Goal: Navigation & Orientation: Find specific page/section

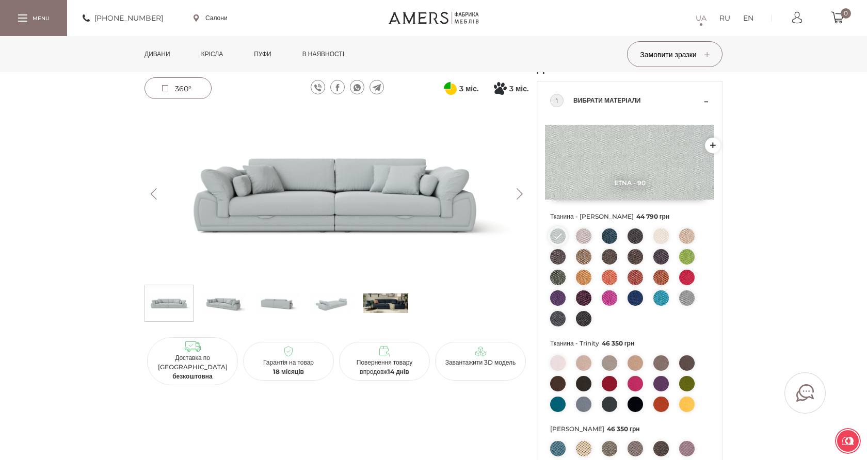
scroll to position [56, 0]
click at [611, 380] on img at bounding box center [609, 383] width 15 height 15
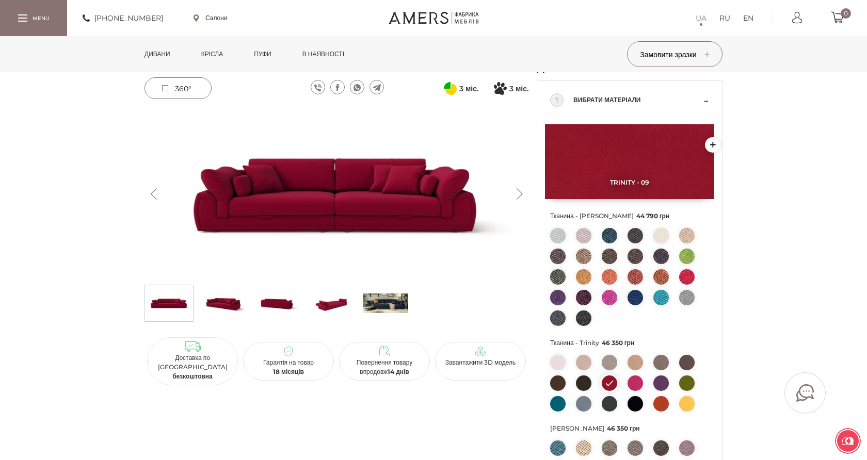
click at [679, 277] on img at bounding box center [686, 276] width 15 height 15
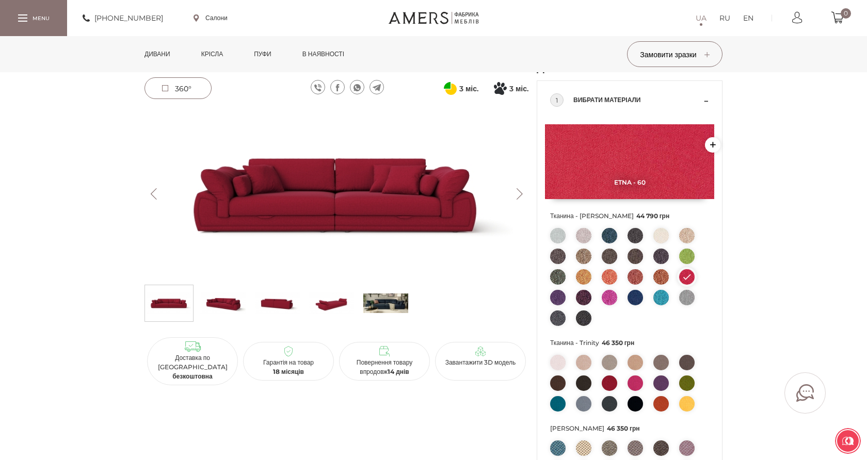
click at [606, 383] on img at bounding box center [609, 383] width 15 height 15
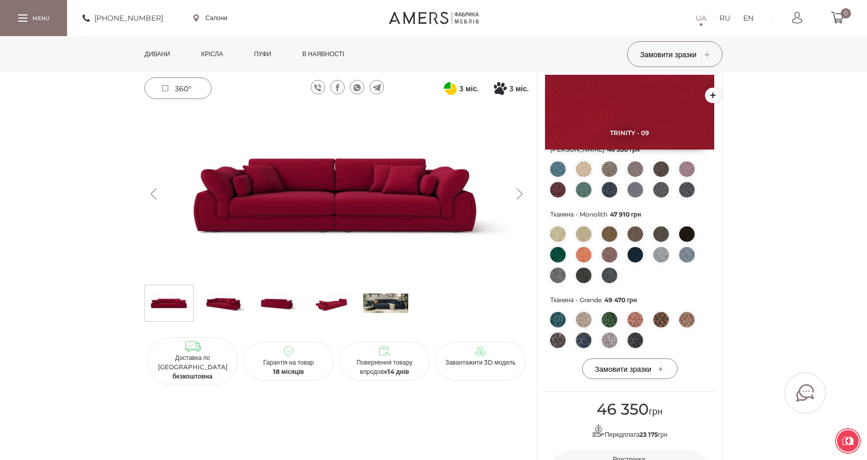
scroll to position [461, 0]
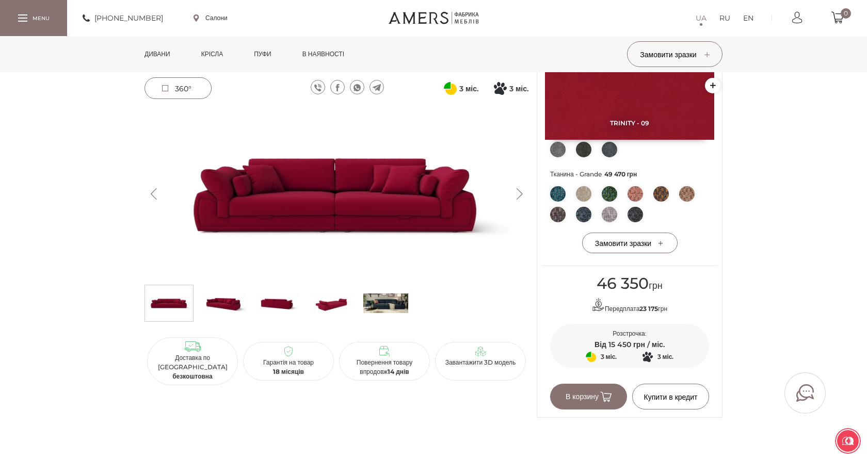
click at [227, 295] on img at bounding box center [223, 303] width 45 height 31
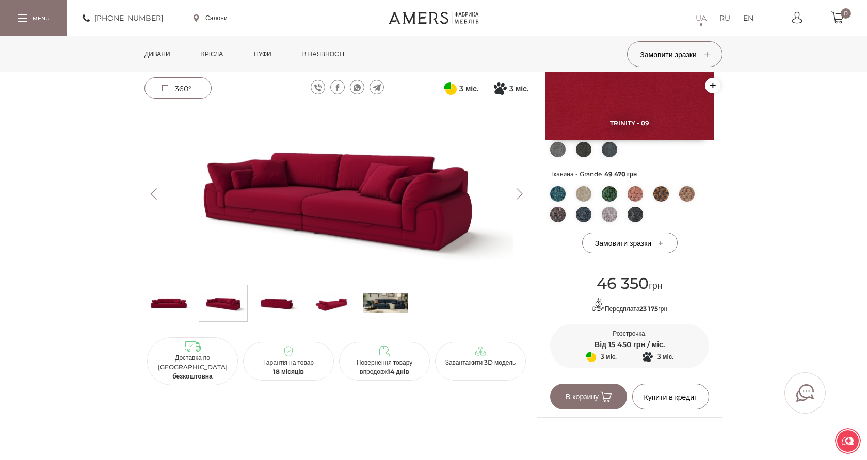
click at [285, 311] on img at bounding box center [277, 303] width 45 height 31
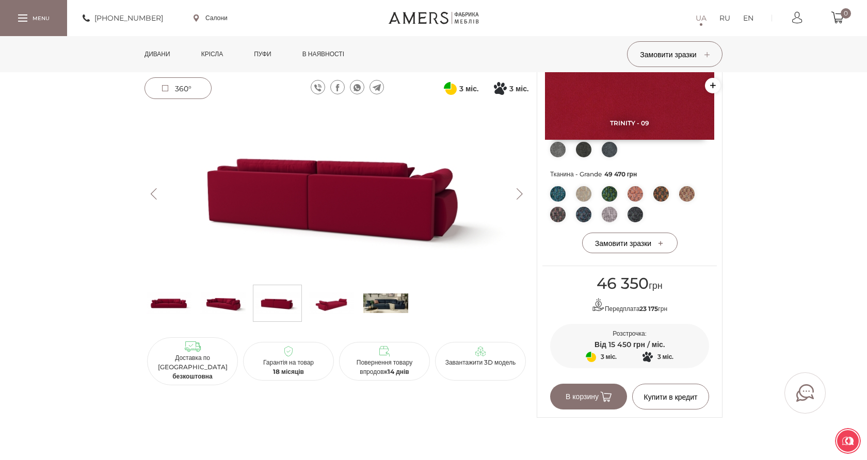
click at [343, 302] on img at bounding box center [331, 303] width 45 height 31
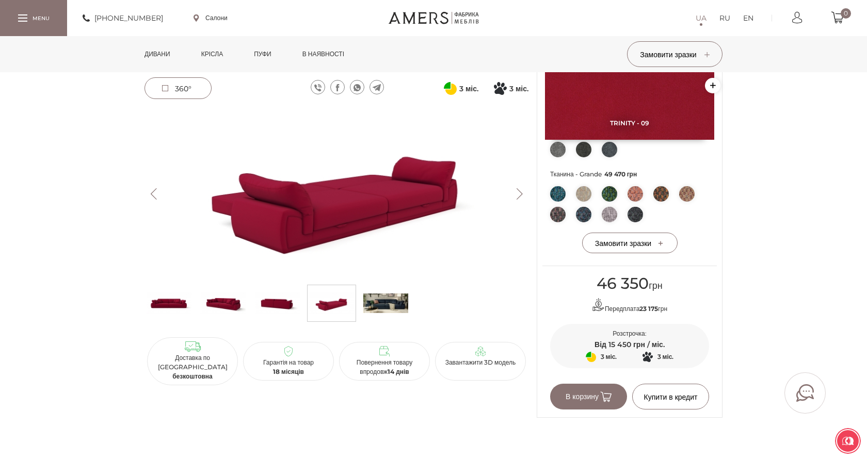
click at [384, 304] on img at bounding box center [385, 303] width 45 height 31
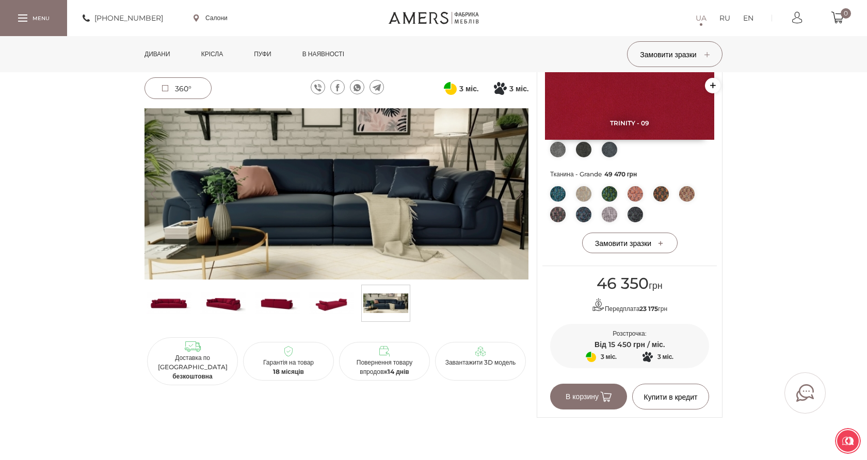
click at [311, 303] on img at bounding box center [331, 303] width 45 height 31
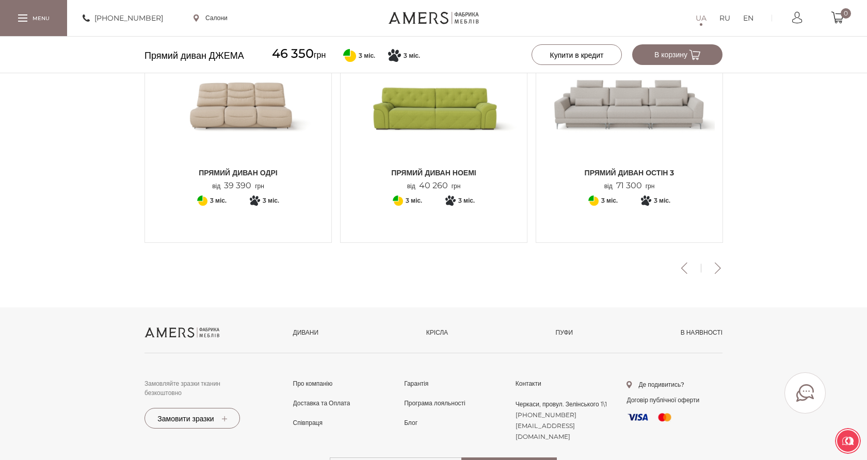
scroll to position [1231, 0]
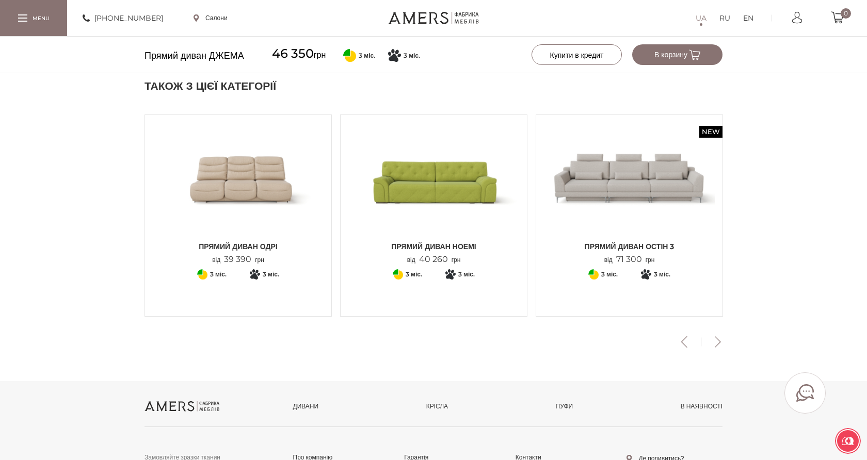
click at [717, 341] on button "Next" at bounding box center [717, 341] width 18 height 11
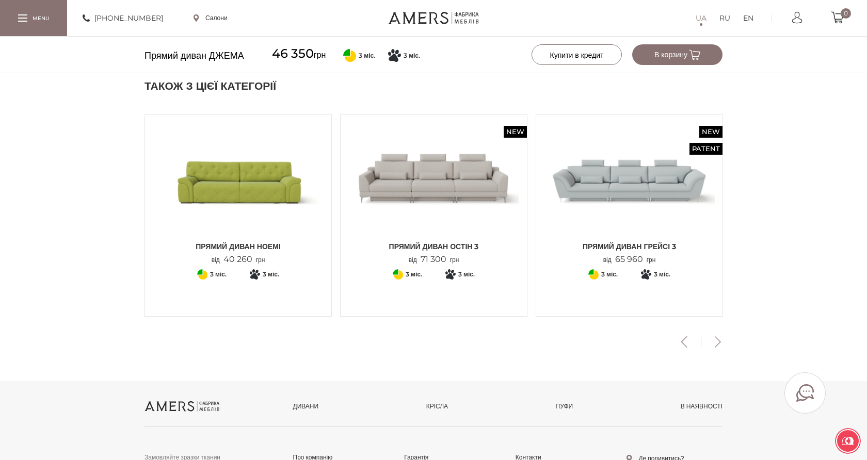
click at [717, 341] on button "Next" at bounding box center [717, 341] width 18 height 11
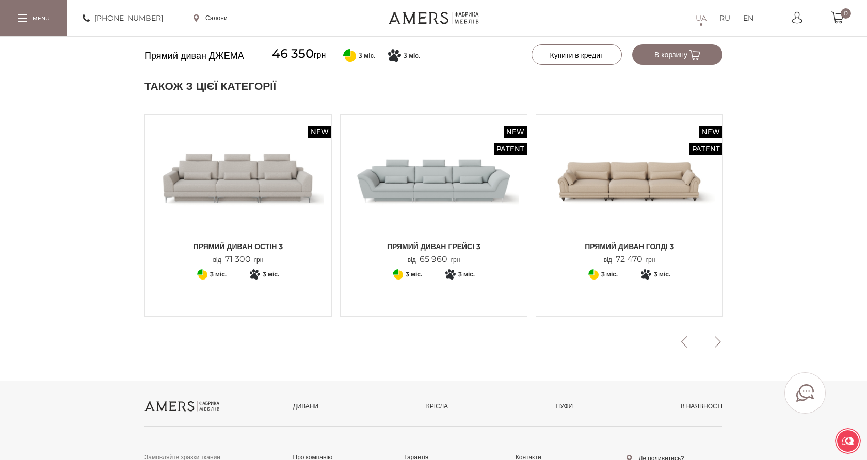
click at [717, 341] on button "Next" at bounding box center [717, 341] width 18 height 11
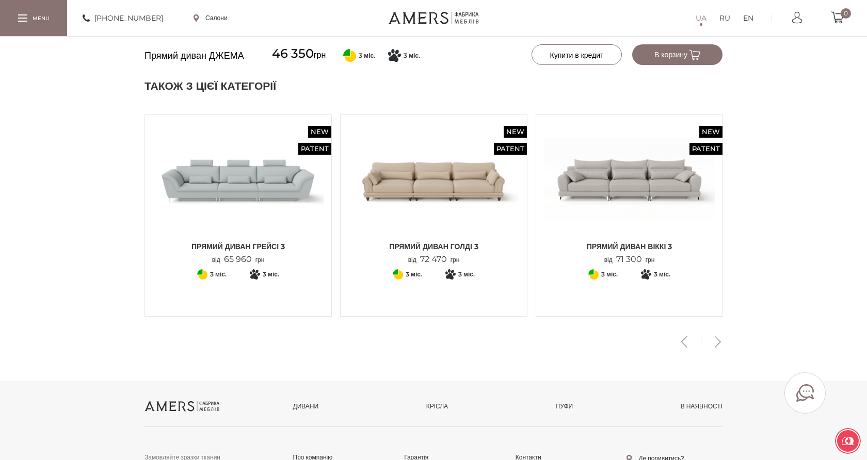
click at [717, 341] on button "Next" at bounding box center [717, 341] width 18 height 11
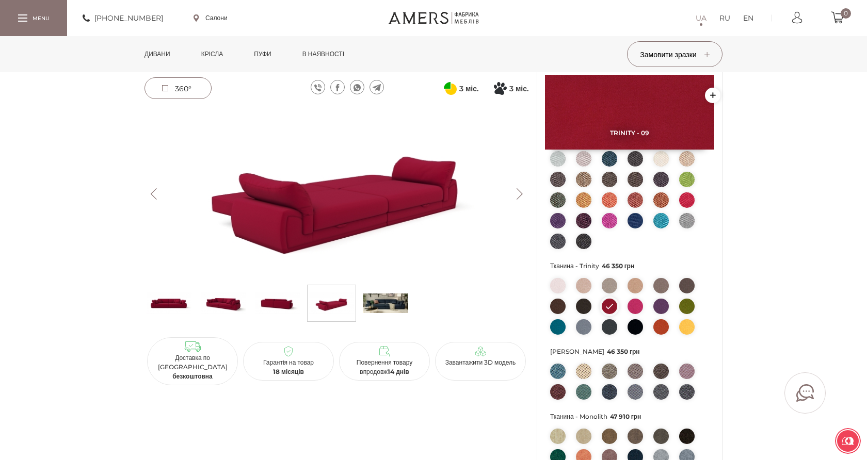
scroll to position [0, 0]
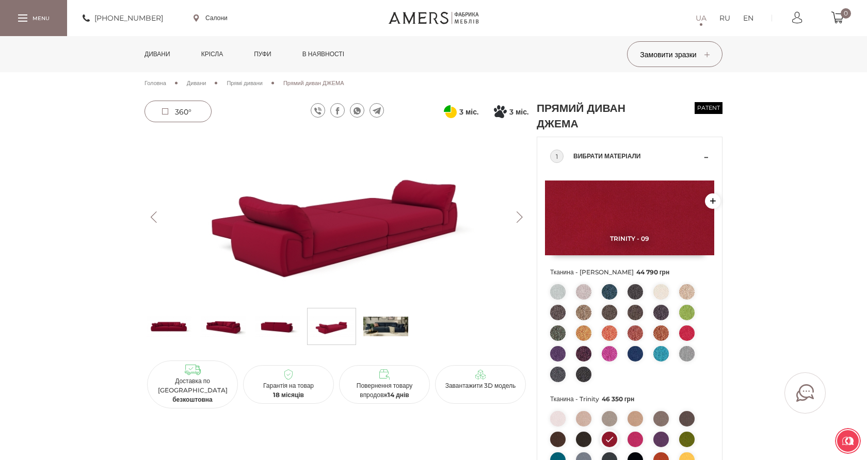
click at [206, 81] on span "Дивани" at bounding box center [197, 82] width 20 height 7
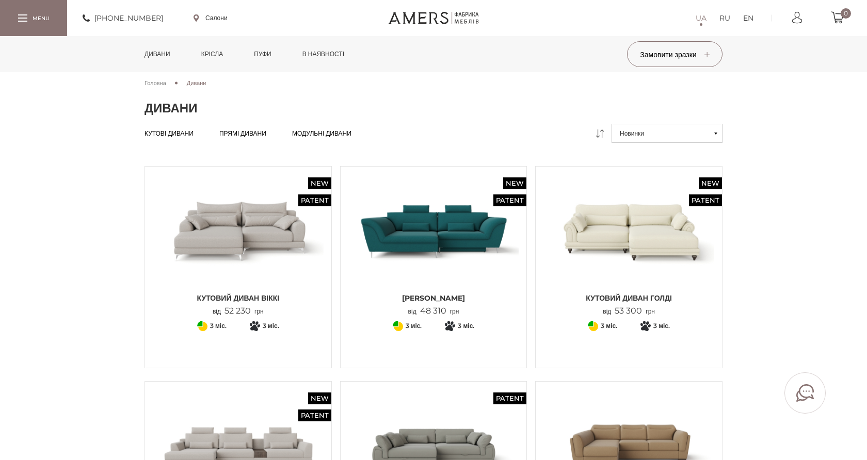
click at [351, 138] on span "Модульні дивани" at bounding box center [321, 142] width 59 height 8
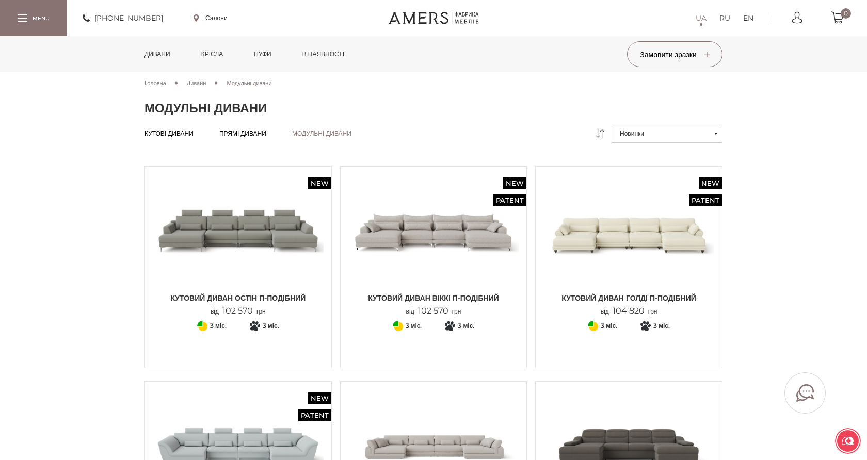
click at [157, 138] on span "Кутові дивани" at bounding box center [168, 142] width 49 height 8
